Goal: Transaction & Acquisition: Purchase product/service

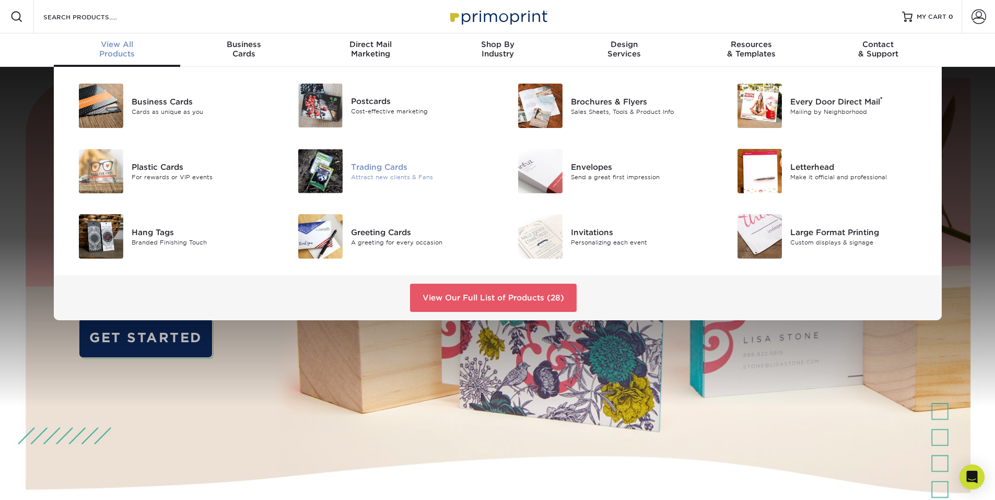
click at [383, 172] on div "Trading Cards" at bounding box center [420, 166] width 138 height 11
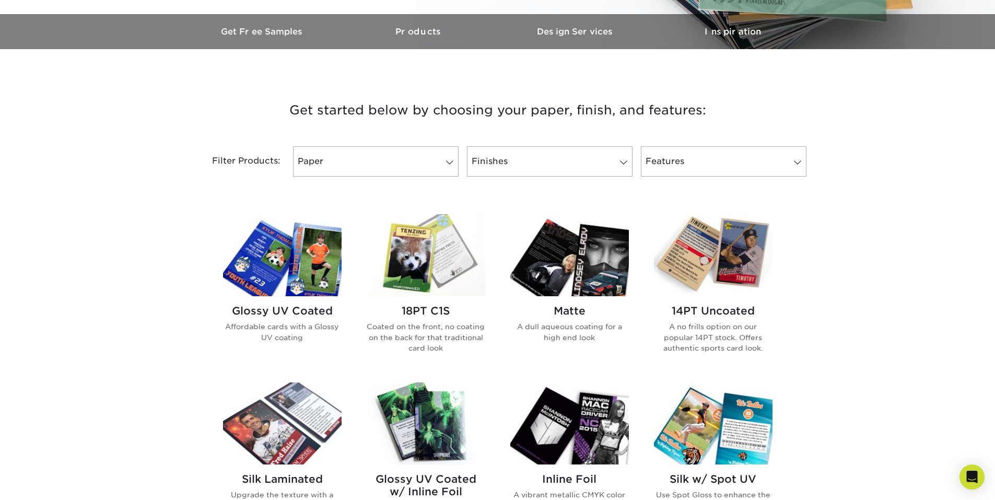
scroll to position [313, 0]
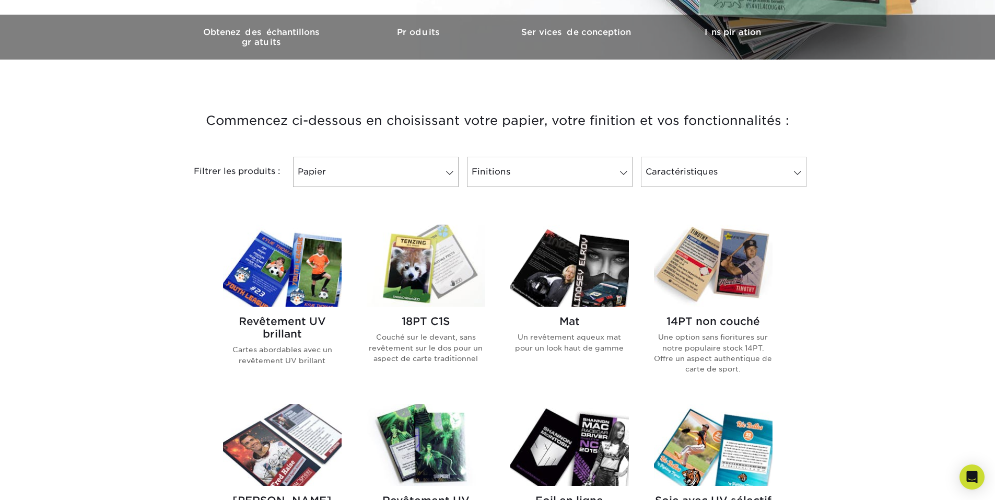
click at [876, 168] on div "Commencez ci-dessous en choisissant votre papier, votre finition et vos fonctio…" at bounding box center [497, 498] width 995 height 826
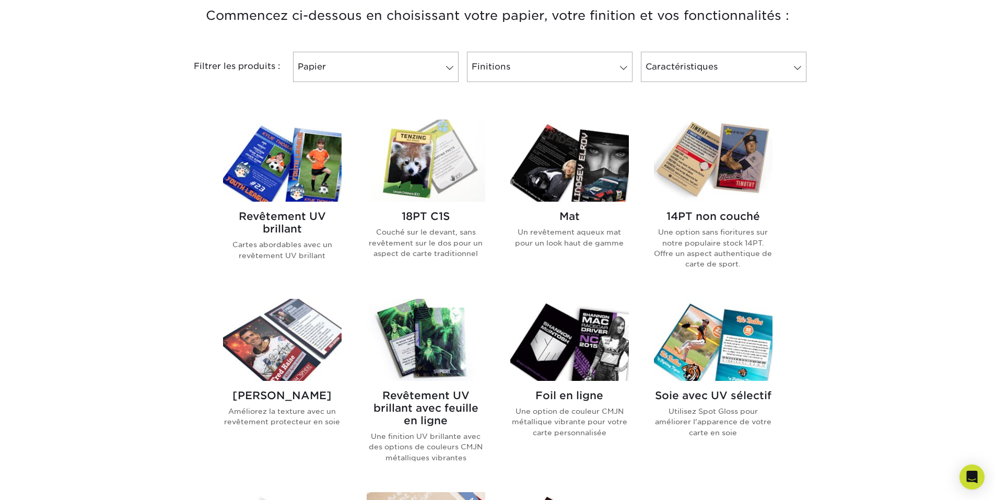
scroll to position [418, 0]
click at [293, 210] on font "Revêtement UV brillant" at bounding box center [282, 222] width 87 height 25
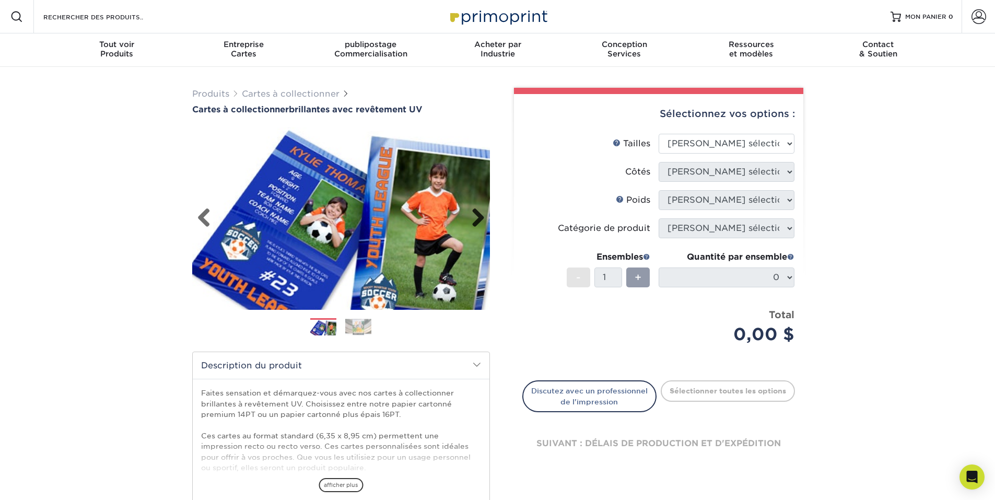
click at [473, 218] on link "Suivant" at bounding box center [474, 218] width 21 height 21
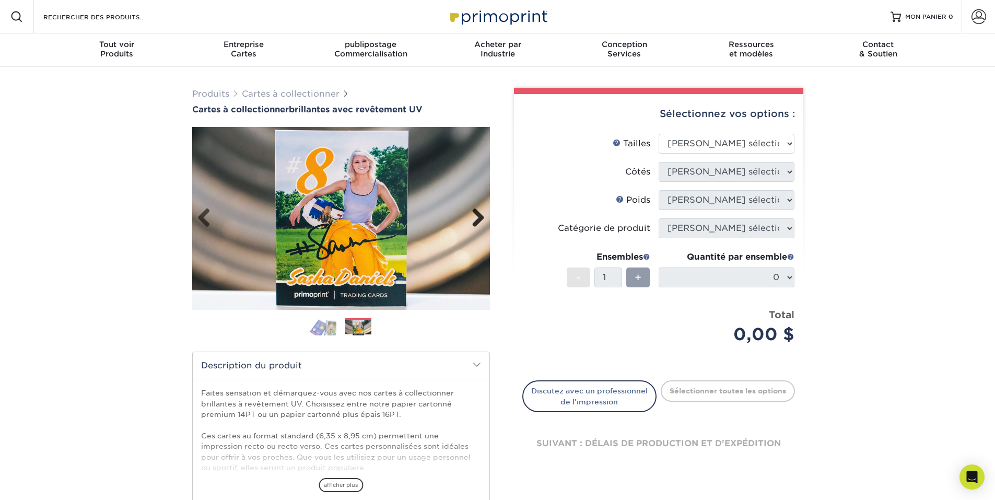
click at [475, 215] on link "Suivant" at bounding box center [474, 218] width 21 height 21
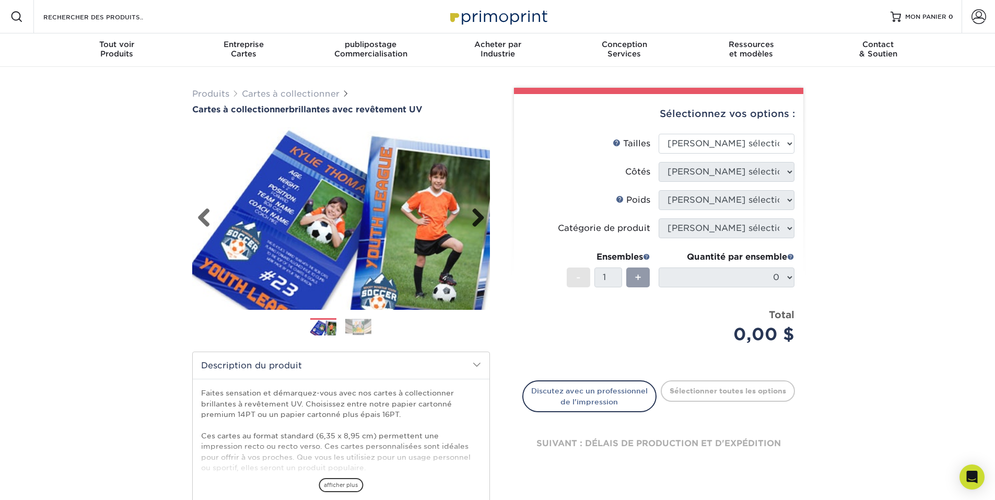
click at [476, 215] on link "Suivant" at bounding box center [474, 218] width 21 height 21
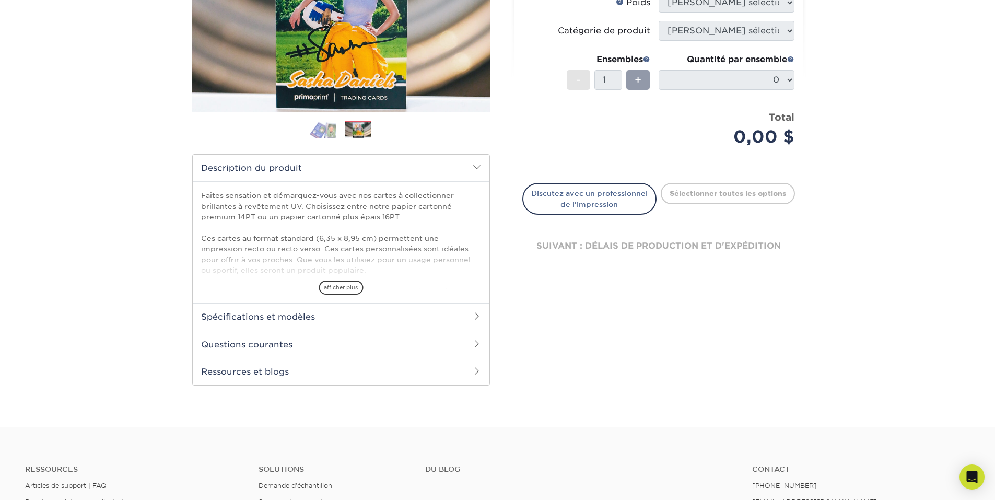
scroll to position [52, 0]
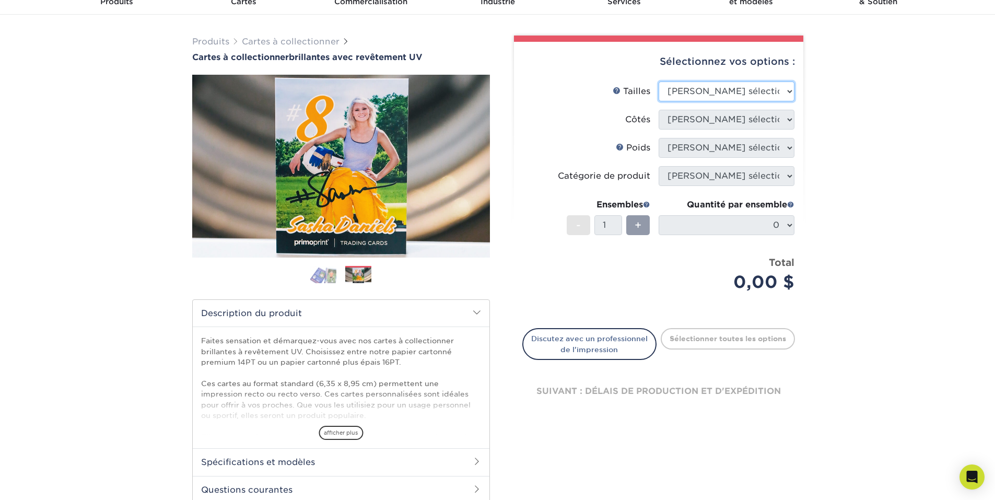
click at [750, 88] on select "Veuillez sélectionner 2,5" x 3,5"" at bounding box center [726, 91] width 136 height 20
select select "2.50x3.50"
click at [658, 81] on select "Veuillez sélectionner 2,5" x 3,5"" at bounding box center [726, 91] width 136 height 20
click at [725, 121] on select "Veuillez sélectionner Imprimer les deux côtés Imprimer recto uniquement" at bounding box center [726, 120] width 136 height 20
select select "13abbda7-1d64-4f25-8bb2-c179b224825d"
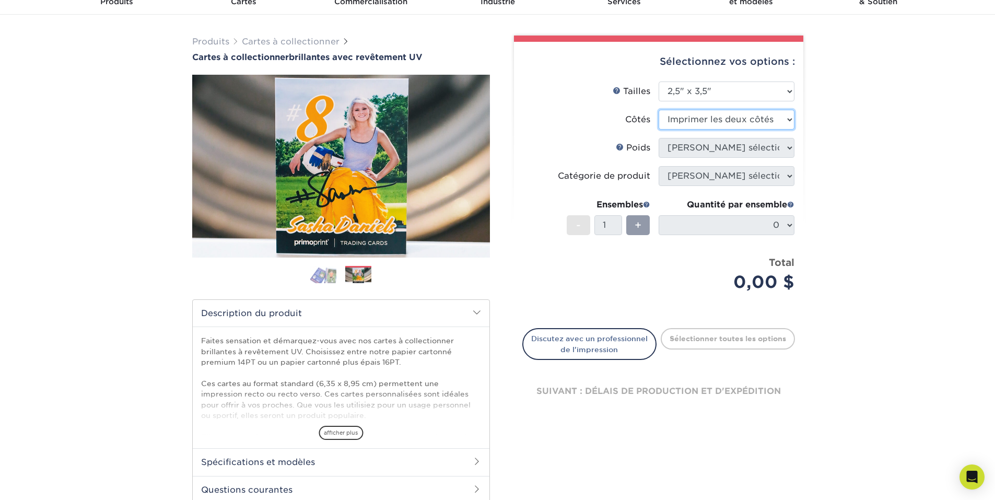
click at [658, 110] on select "Veuillez sélectionner Imprimer les deux côtés Imprimer recto uniquement" at bounding box center [726, 120] width 136 height 20
click at [723, 149] on select "Veuillez sélectionner 16PT 14PT 18PT C1S" at bounding box center [726, 148] width 136 height 20
select select "14PT"
click at [658, 138] on select "Veuillez sélectionner 16PT 14PT 18PT C1S" at bounding box center [726, 148] width 136 height 20
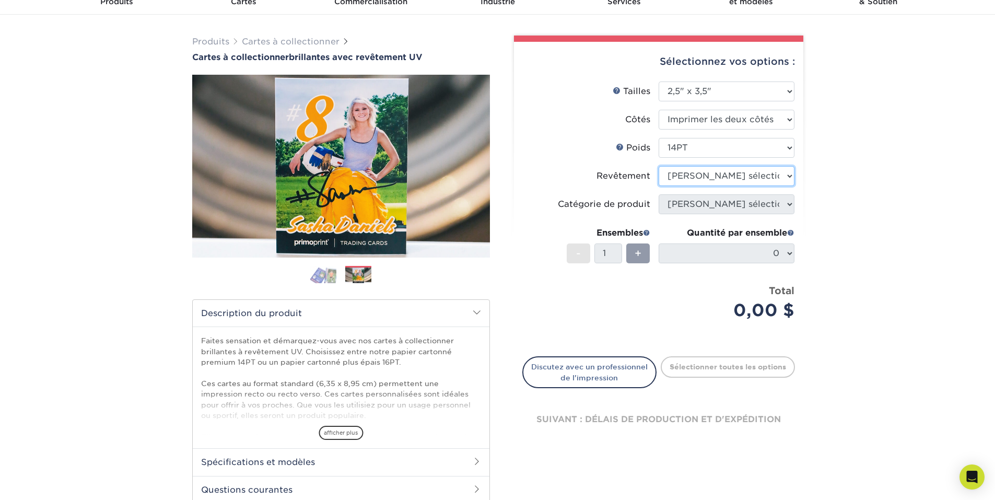
click at [710, 182] on select at bounding box center [726, 176] width 136 height 20
click at [658, 166] on select at bounding box center [726, 176] width 136 height 20
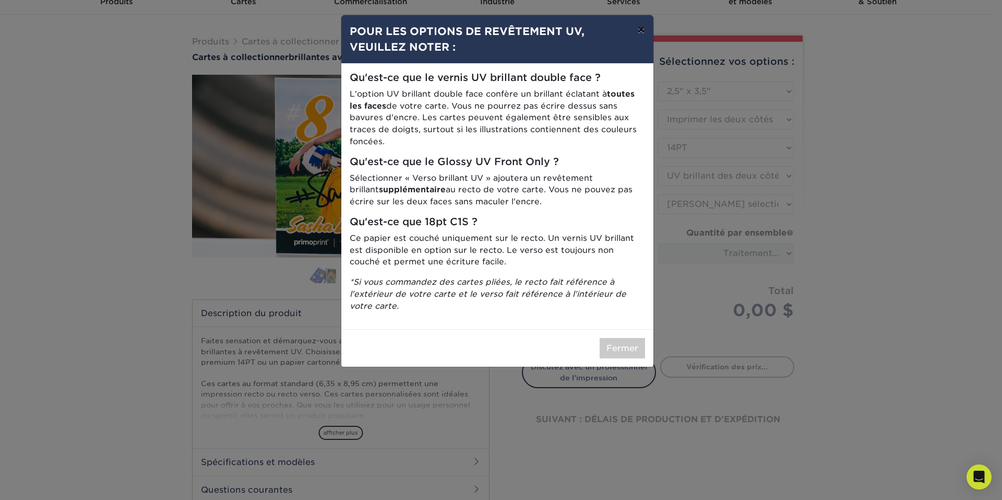
click at [641, 26] on font "×" at bounding box center [640, 29] width 7 height 15
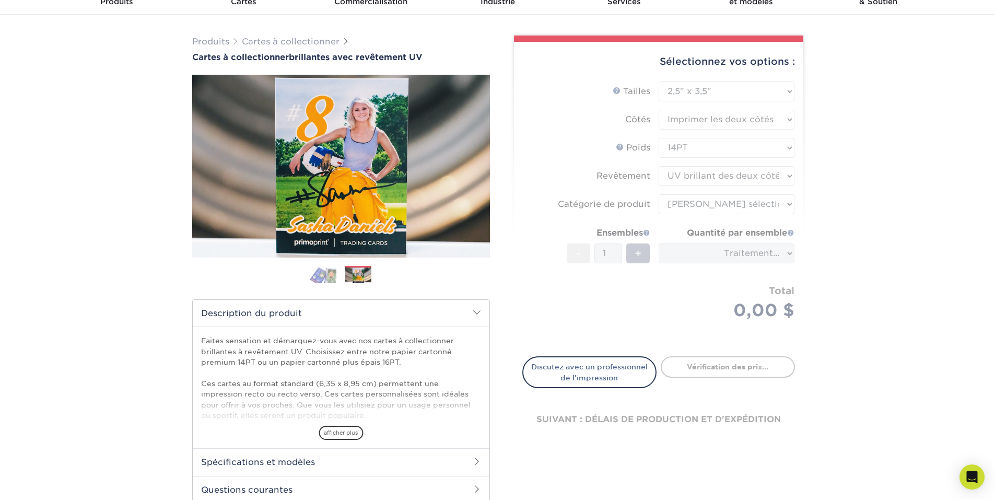
click at [737, 176] on form "Aide sur les tailles Tailles Veuillez sélectionner 2,5" x 3,5" Côtés" at bounding box center [658, 212] width 273 height 263
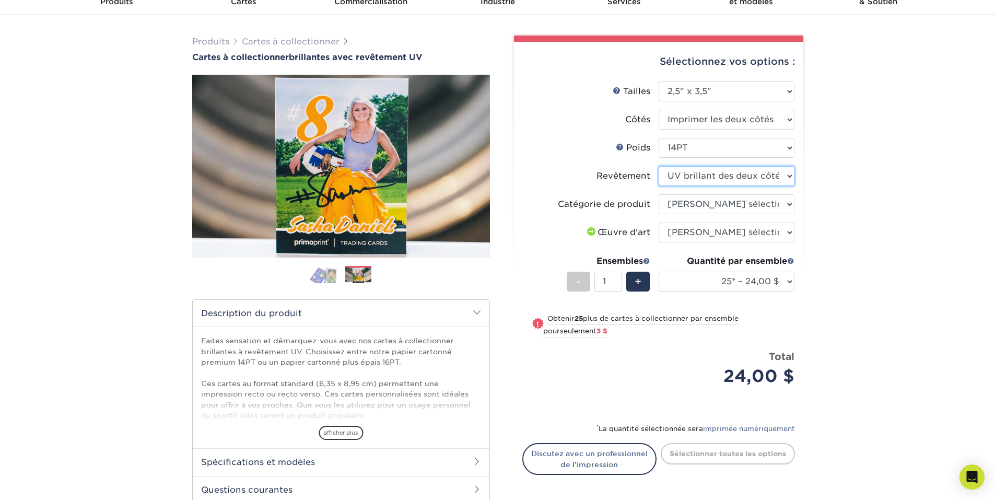
click at [749, 174] on select at bounding box center [726, 176] width 136 height 20
select select "1e8116af-acfc-44b1-83dc-8181aa338834"
click at [658, 166] on select at bounding box center [726, 176] width 136 height 20
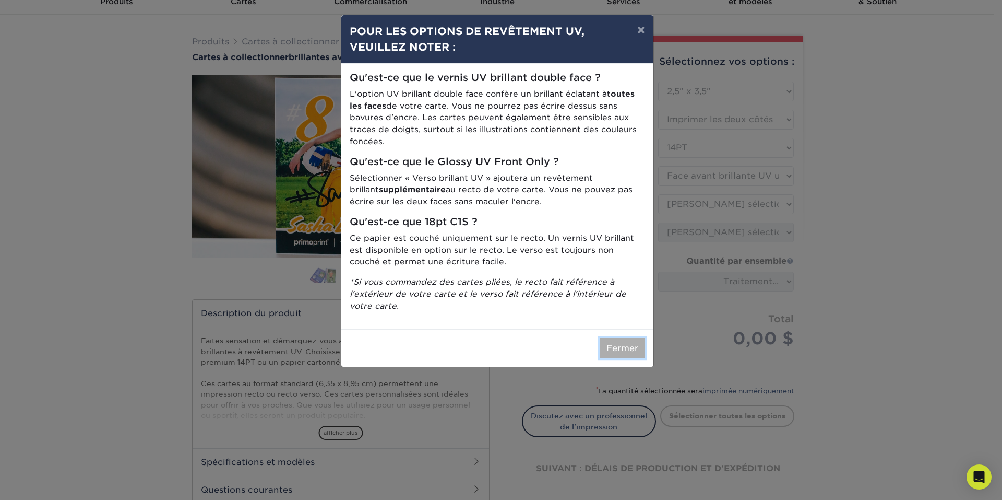
click at [615, 351] on font "Fermer" at bounding box center [623, 348] width 32 height 10
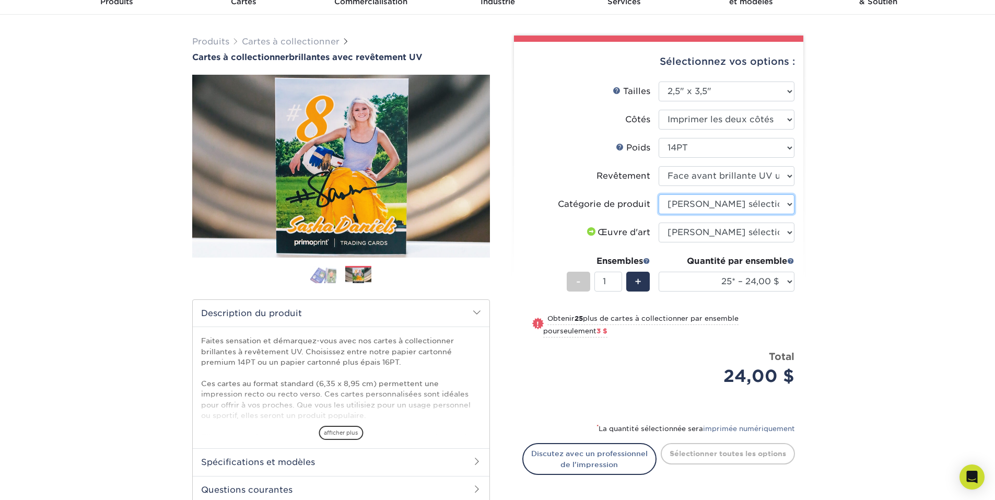
click at [747, 203] on select "Veuillez sélectionner Cartes à collectionner" at bounding box center [726, 204] width 136 height 20
select select "c2f9bce9-36c2-409d-b101-c29d9d031e18"
click at [658, 194] on select "Veuillez sélectionner Cartes à collectionner" at bounding box center [726, 204] width 136 height 20
click at [749, 229] on select "Veuillez sélectionner Je vais télécharger des fichiers J'ai besoin d'un design …" at bounding box center [726, 232] width 136 height 20
select select "upload"
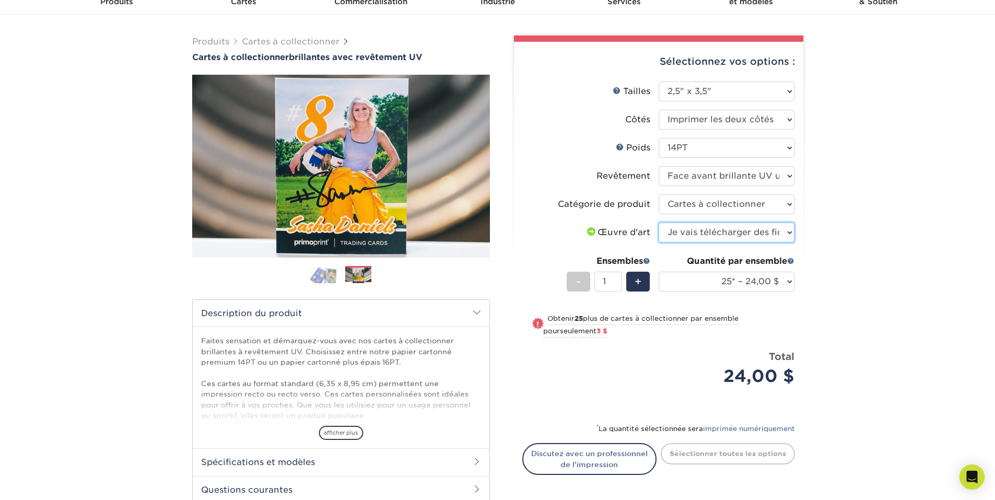
click at [658, 222] on select "Veuillez sélectionner Je vais télécharger des fichiers J'ai besoin d'un design …" at bounding box center [726, 232] width 136 height 20
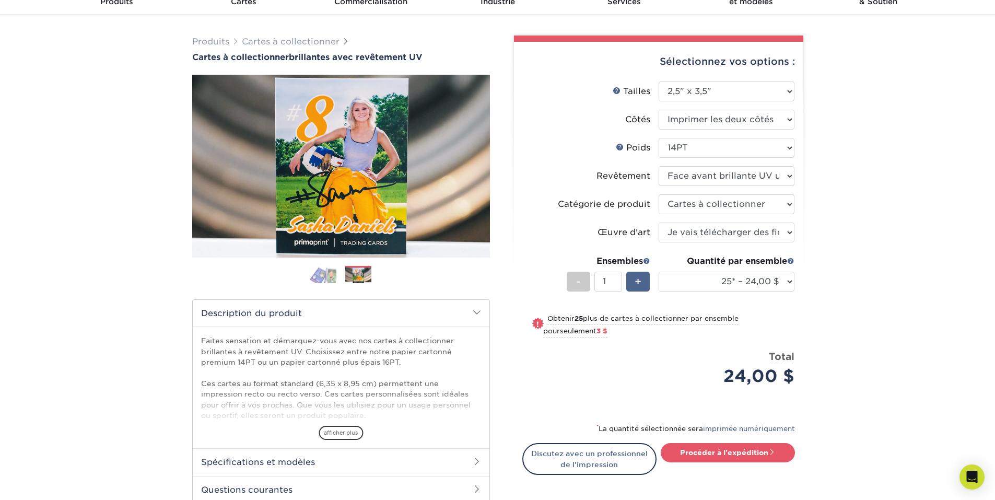
click at [643, 277] on div "+" at bounding box center [637, 281] width 23 height 20
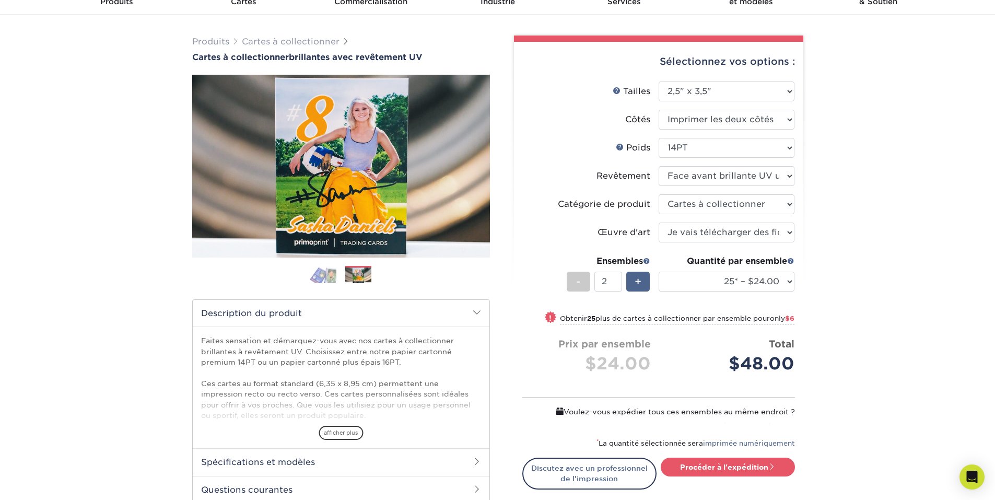
click at [643, 278] on div "+" at bounding box center [637, 281] width 23 height 20
click at [642, 278] on div "+" at bounding box center [637, 281] width 23 height 20
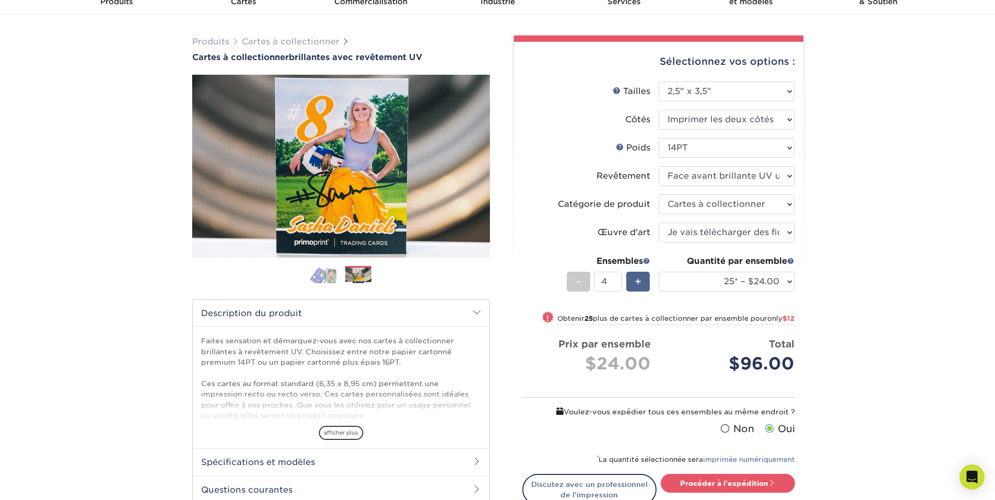
click at [642, 278] on div "+" at bounding box center [637, 281] width 23 height 20
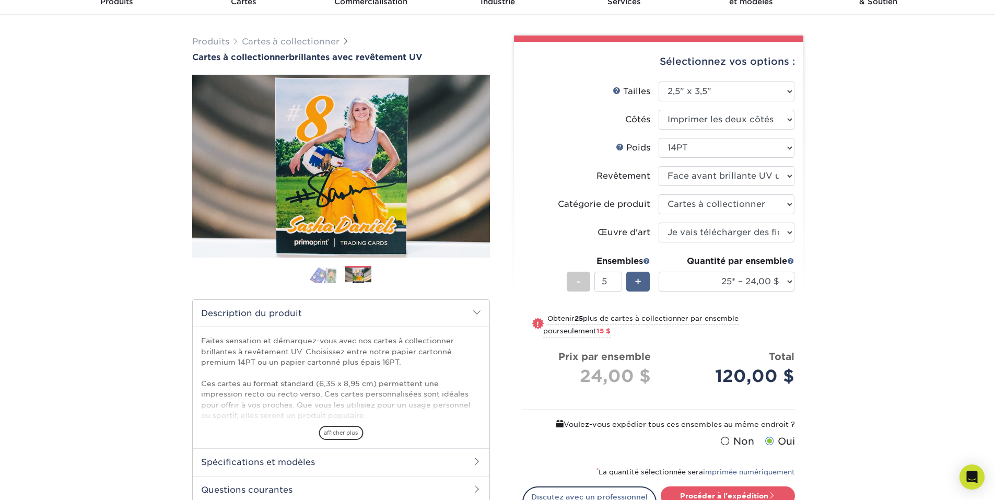
click at [642, 278] on div "+" at bounding box center [637, 281] width 23 height 20
click at [617, 279] on input "8" at bounding box center [608, 281] width 28 height 20
click at [617, 279] on input "9" at bounding box center [608, 281] width 28 height 20
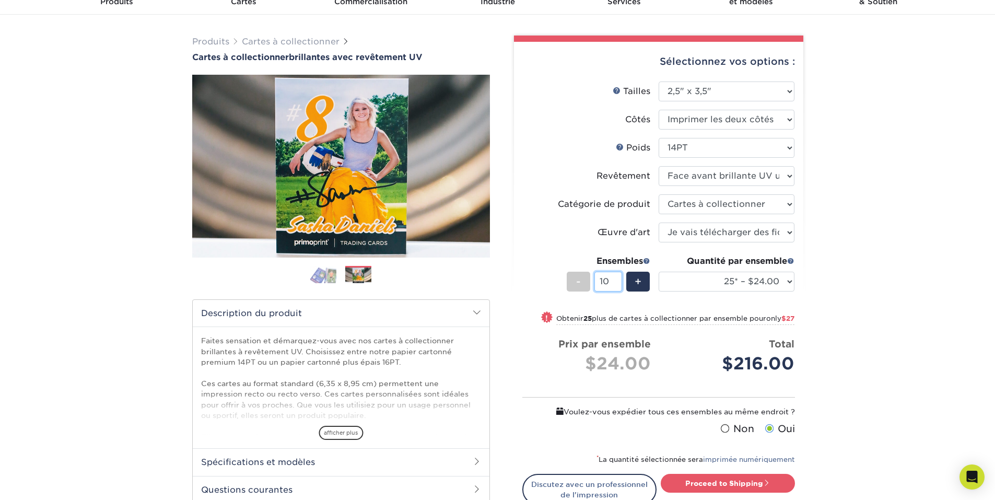
click at [617, 279] on input "10" at bounding box center [608, 281] width 28 height 20
click at [617, 279] on input "11" at bounding box center [608, 281] width 28 height 20
click at [617, 279] on input "12" at bounding box center [608, 281] width 28 height 20
click at [617, 279] on input "13" at bounding box center [608, 281] width 28 height 20
click at [617, 279] on input "14" at bounding box center [608, 281] width 28 height 20
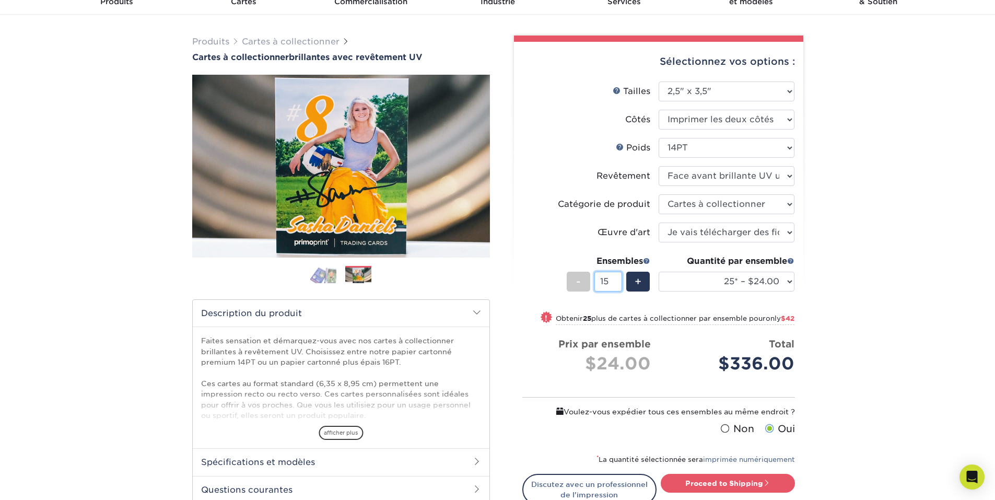
click at [617, 279] on input "15" at bounding box center [608, 281] width 28 height 20
click at [617, 279] on input "16" at bounding box center [608, 281] width 28 height 20
click at [617, 279] on input "17" at bounding box center [608, 281] width 28 height 20
click at [617, 279] on input "18" at bounding box center [608, 281] width 28 height 20
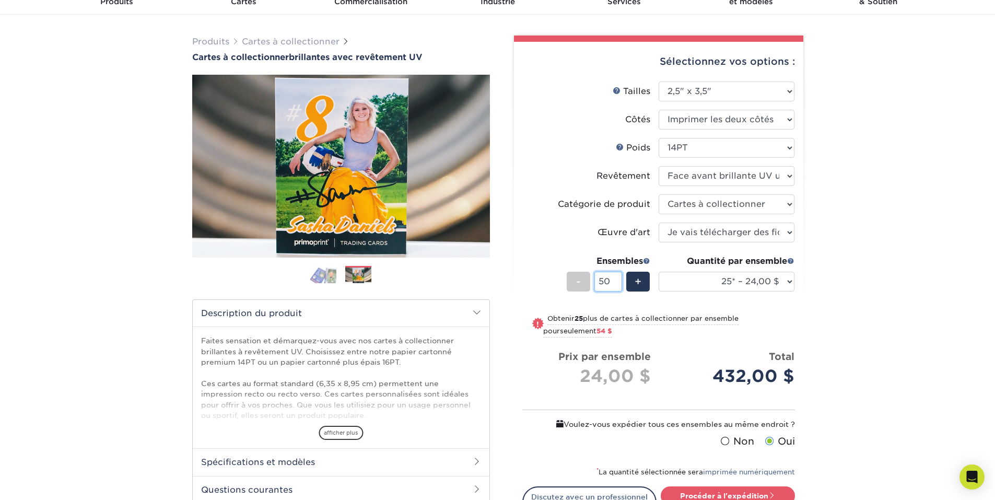
type input "50"
click at [617, 279] on input "50" at bounding box center [608, 281] width 28 height 20
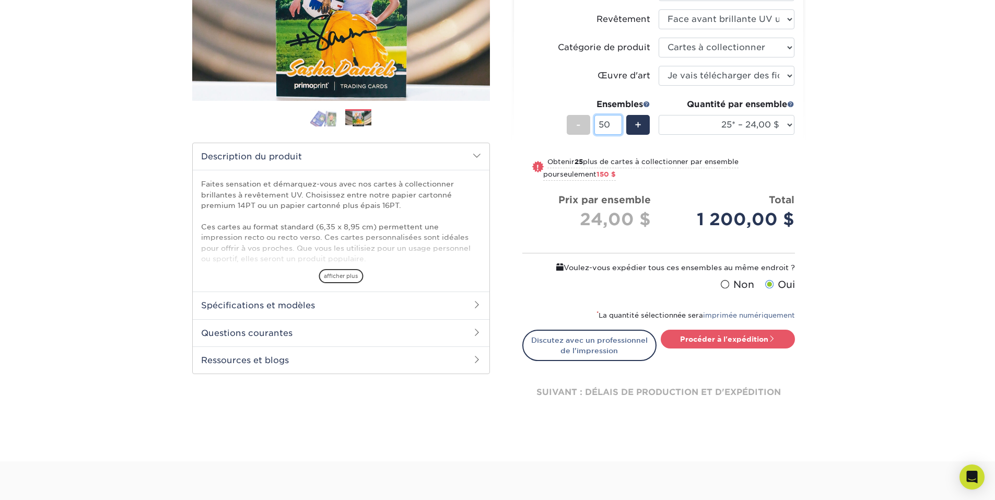
scroll to position [0, 0]
